Goal: Information Seeking & Learning: Check status

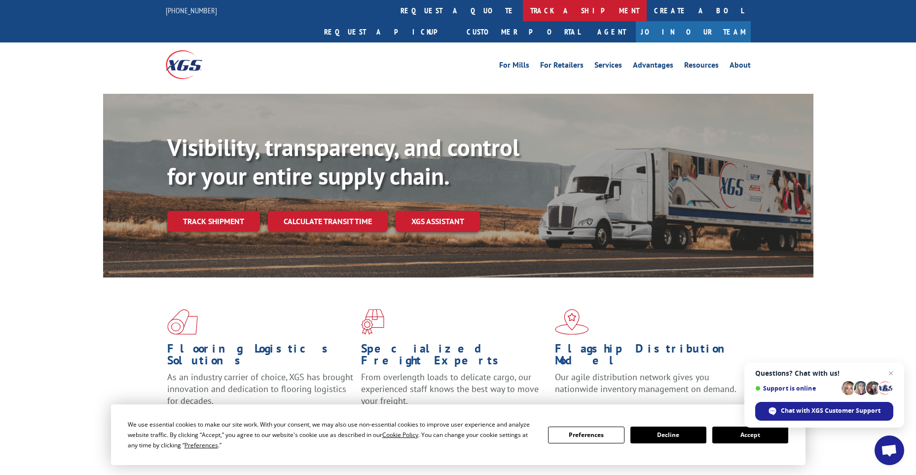
click at [523, 10] on link "track a shipment" at bounding box center [585, 10] width 124 height 21
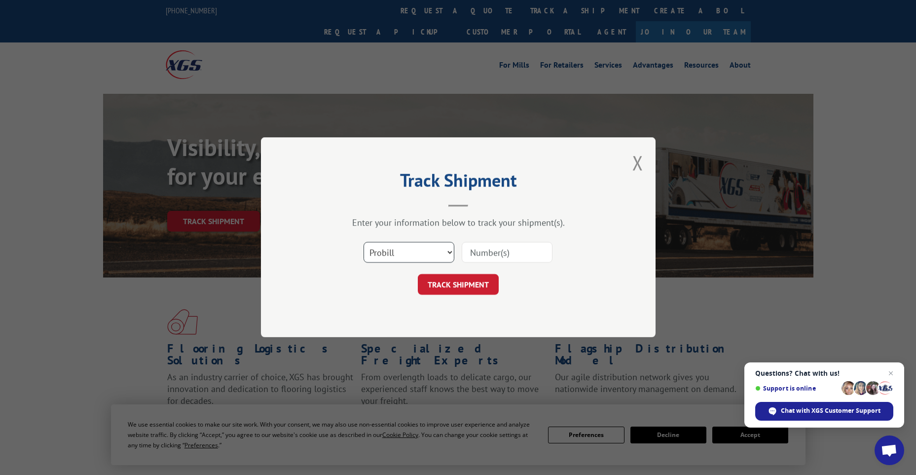
drag, startPoint x: 399, startPoint y: 252, endPoint x: 393, endPoint y: 262, distance: 11.7
click at [396, 252] on select "Select category... Probill BOL PO" at bounding box center [409, 252] width 91 height 21
select select "po"
click at [364, 242] on select "Select category... Probill BOL PO" at bounding box center [409, 252] width 91 height 21
paste input "61537345"
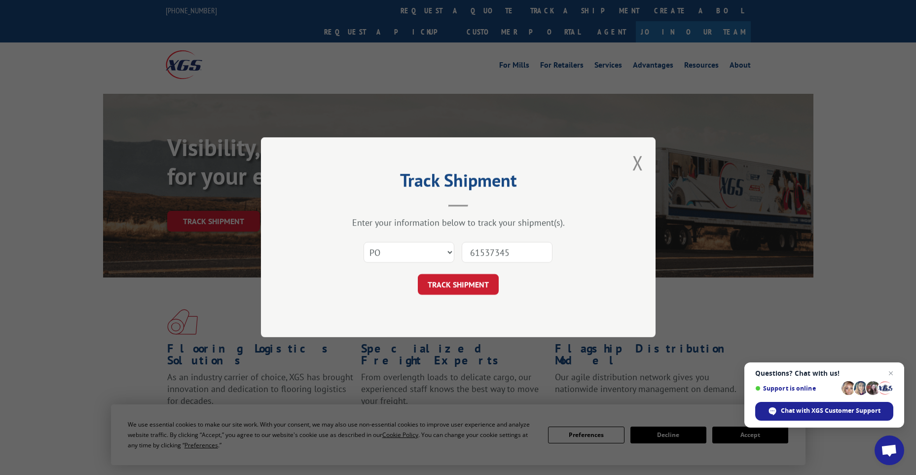
click at [487, 245] on input "61537345" at bounding box center [507, 252] width 91 height 21
type input "61537345"
click button "TRACK SHIPMENT" at bounding box center [458, 284] width 81 height 21
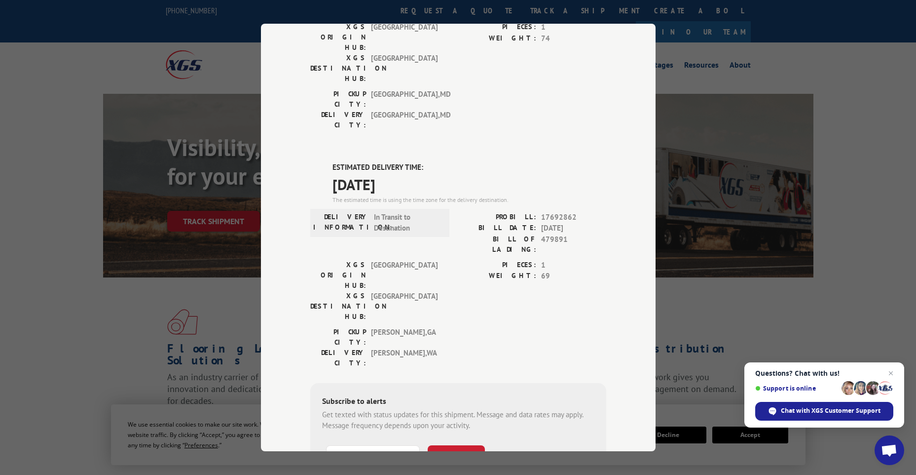
scroll to position [175, 0]
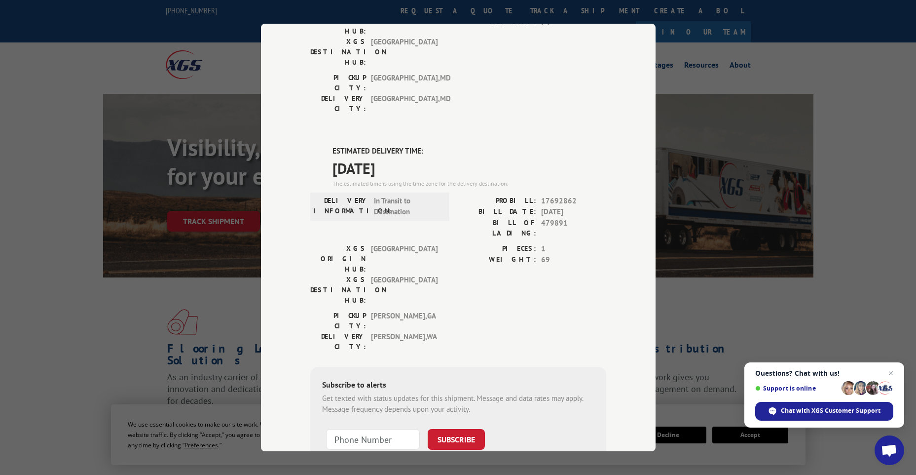
drag, startPoint x: 410, startPoint y: 101, endPoint x: 326, endPoint y: 88, distance: 84.9
click at [326, 146] on div "ESTIMATED DELIVERY TIME: [DATE] The estimated time is using the time zone for t…" at bounding box center [458, 323] width 296 height 355
copy div "ESTIMATED DELIVERY TIME: [DATE]"
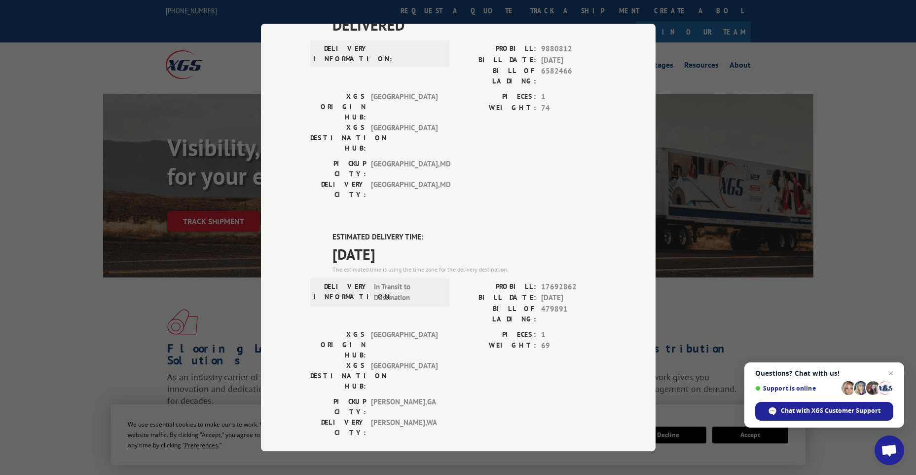
scroll to position [0, 0]
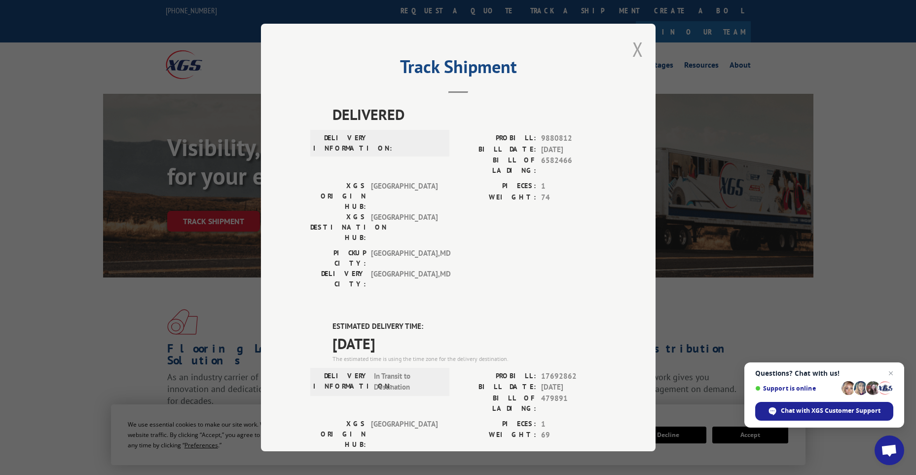
click at [636, 53] on button "Close modal" at bounding box center [638, 49] width 11 height 26
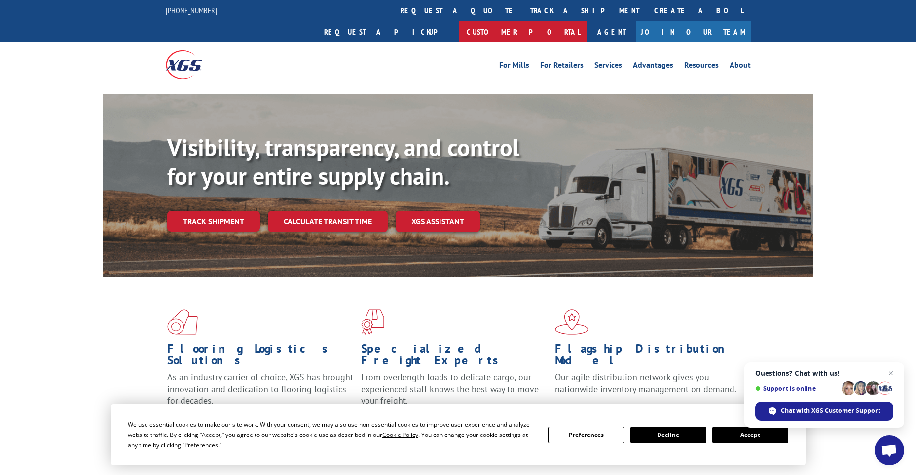
click at [588, 21] on link "Customer Portal" at bounding box center [523, 31] width 128 height 21
